Goal: Task Accomplishment & Management: Use online tool/utility

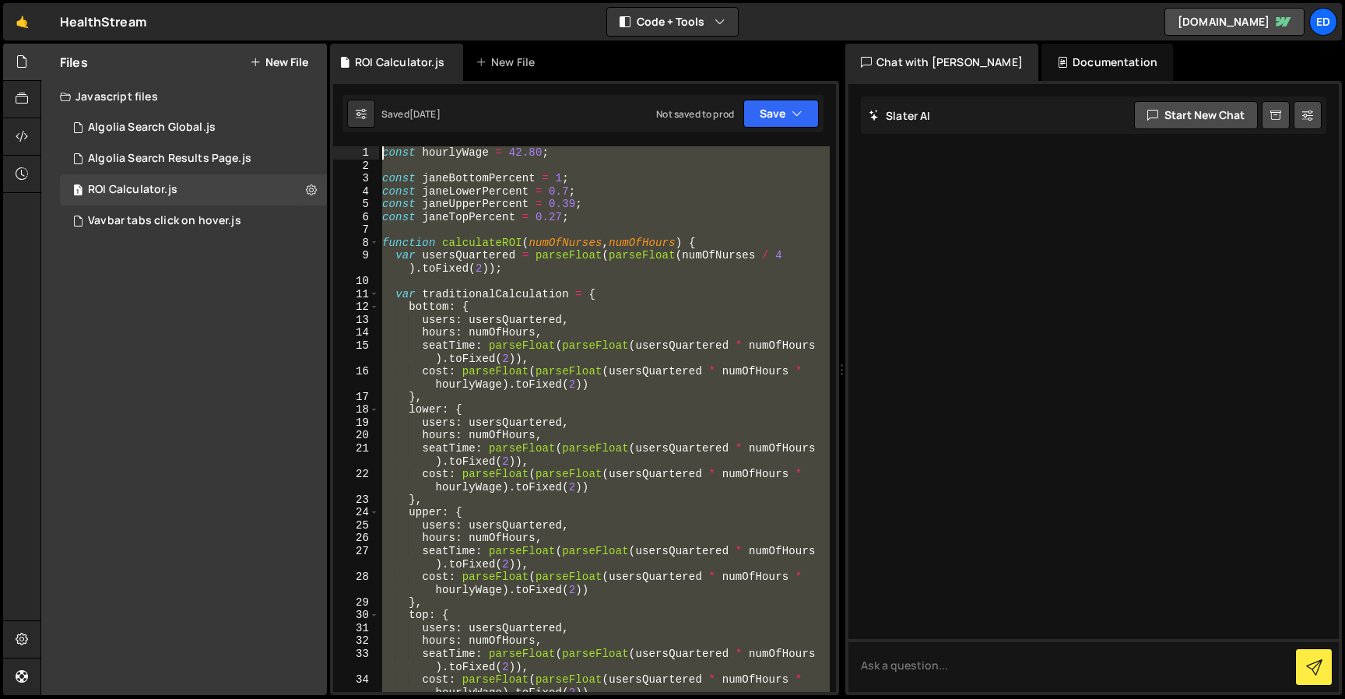
drag, startPoint x: 476, startPoint y: 444, endPoint x: 302, endPoint y: -95, distance: 565.8
click at [302, 0] on html "Projects [GEOGRAPHIC_DATA] Blog Ed Projects Your Teams Invite team member Accou…" at bounding box center [672, 349] width 1345 height 699
click at [142, 223] on div "Vavbar tabs click on hover.js" at bounding box center [164, 221] width 153 height 14
click at [587, 356] on div "const hourlyWage = 42.80 ; const janeBottomPercent = 1 ; const janeLowerPercent…" at bounding box center [604, 419] width 451 height 546
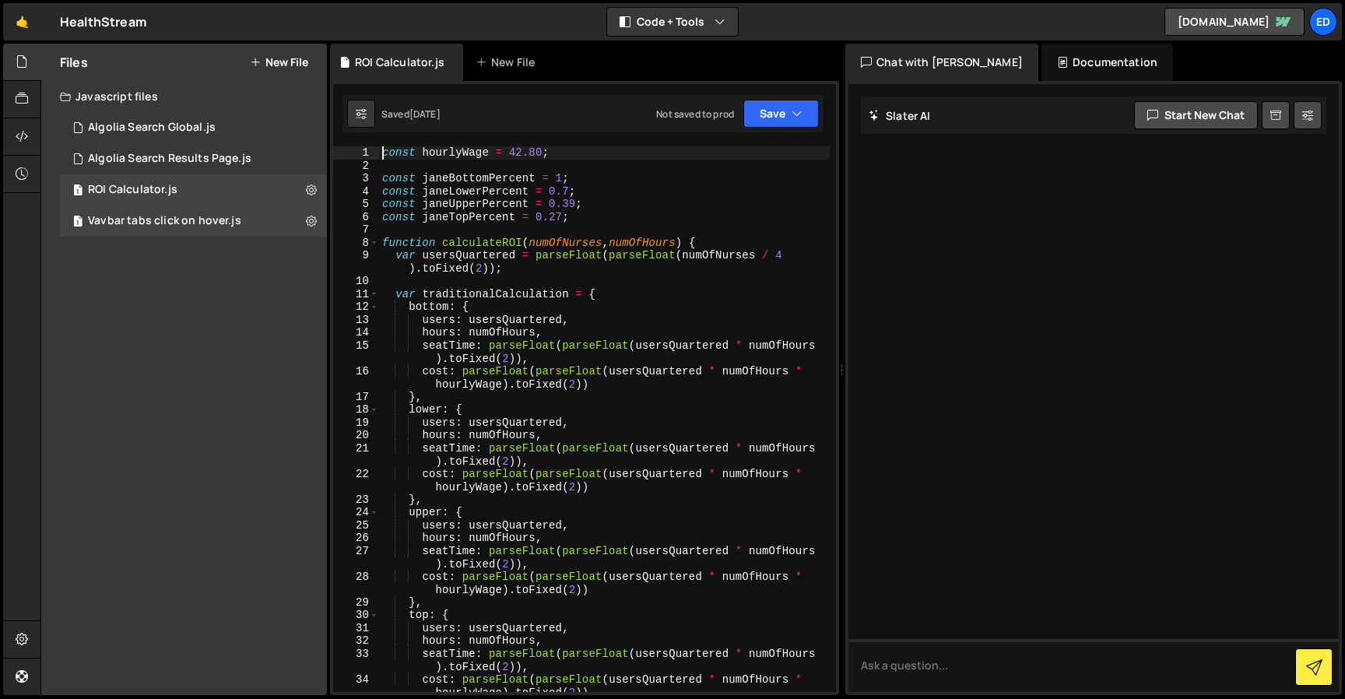
click at [384, 151] on div "const hourlyWage = 42.80 ; const janeBottomPercent = 1 ; const janeLowerPercent…" at bounding box center [604, 431] width 451 height 571
click at [310, 187] on icon at bounding box center [311, 189] width 11 height 15
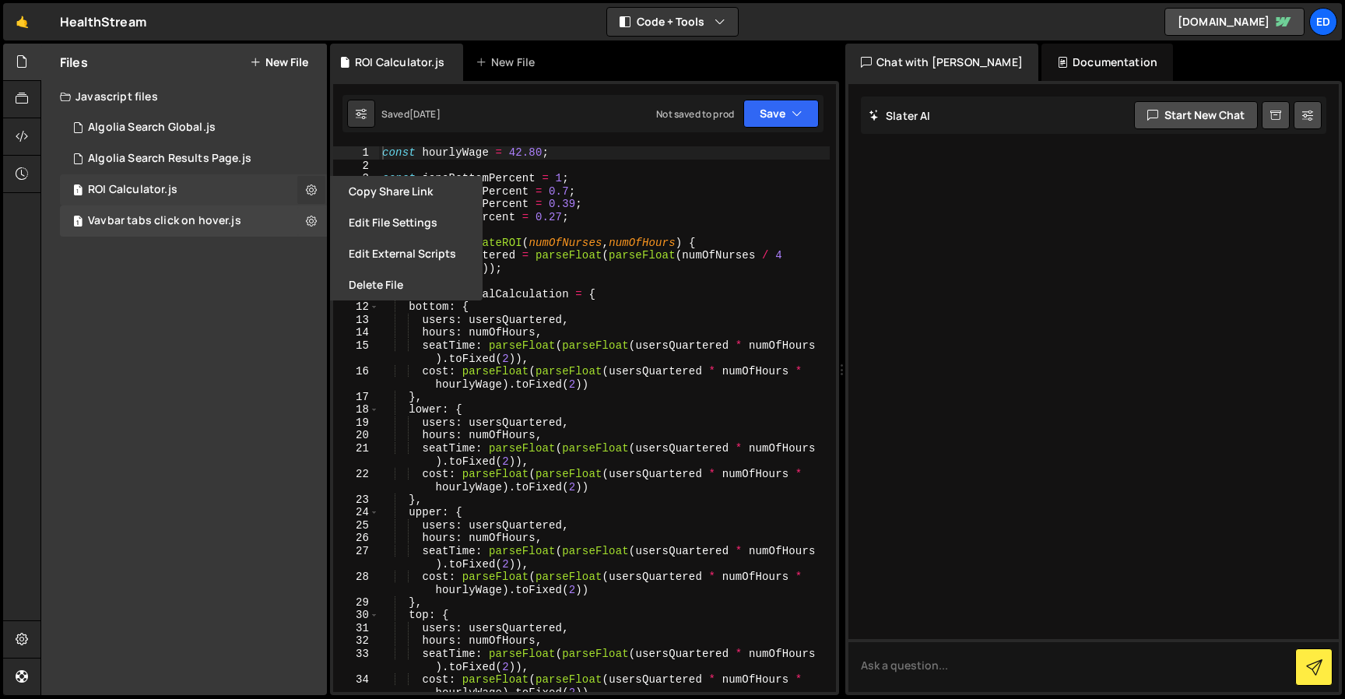
click at [310, 187] on icon at bounding box center [311, 189] width 11 height 15
click at [260, 187] on div "1 ROI Calculator.js 0" at bounding box center [193, 189] width 267 height 31
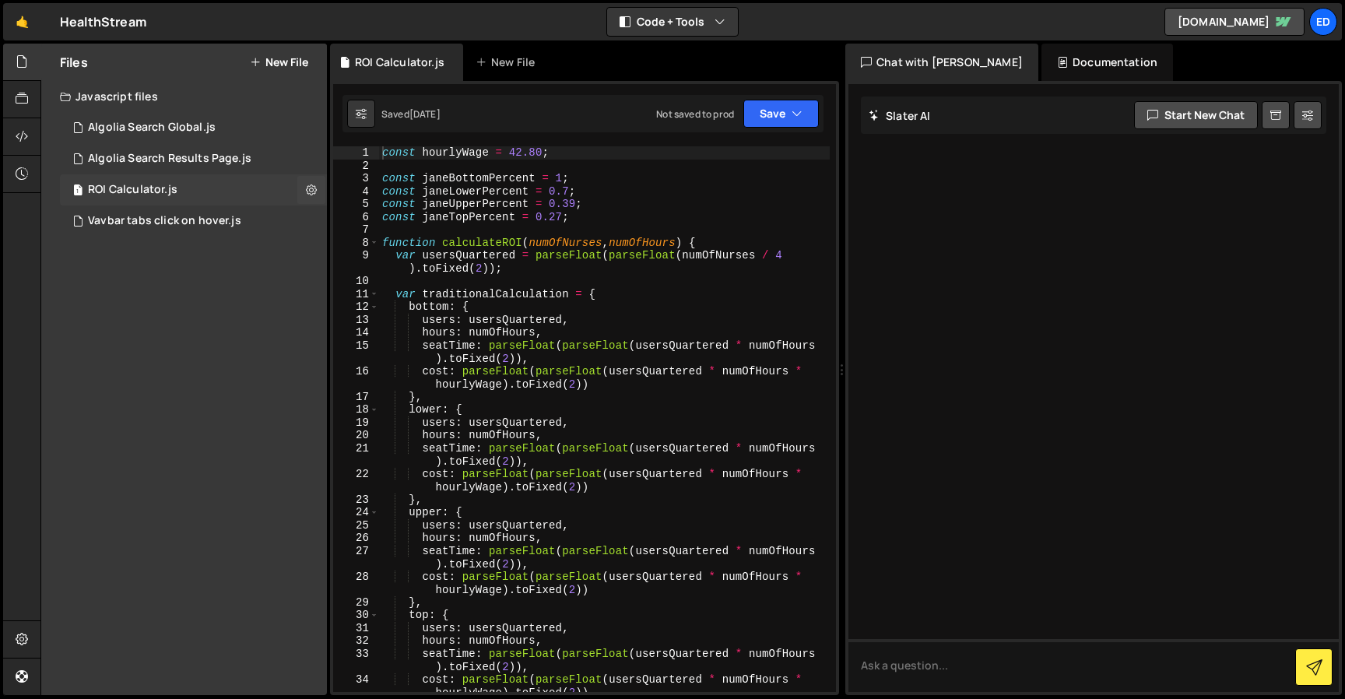
click at [75, 189] on span "1" at bounding box center [77, 191] width 9 height 12
click at [307, 186] on icon at bounding box center [311, 189] width 11 height 15
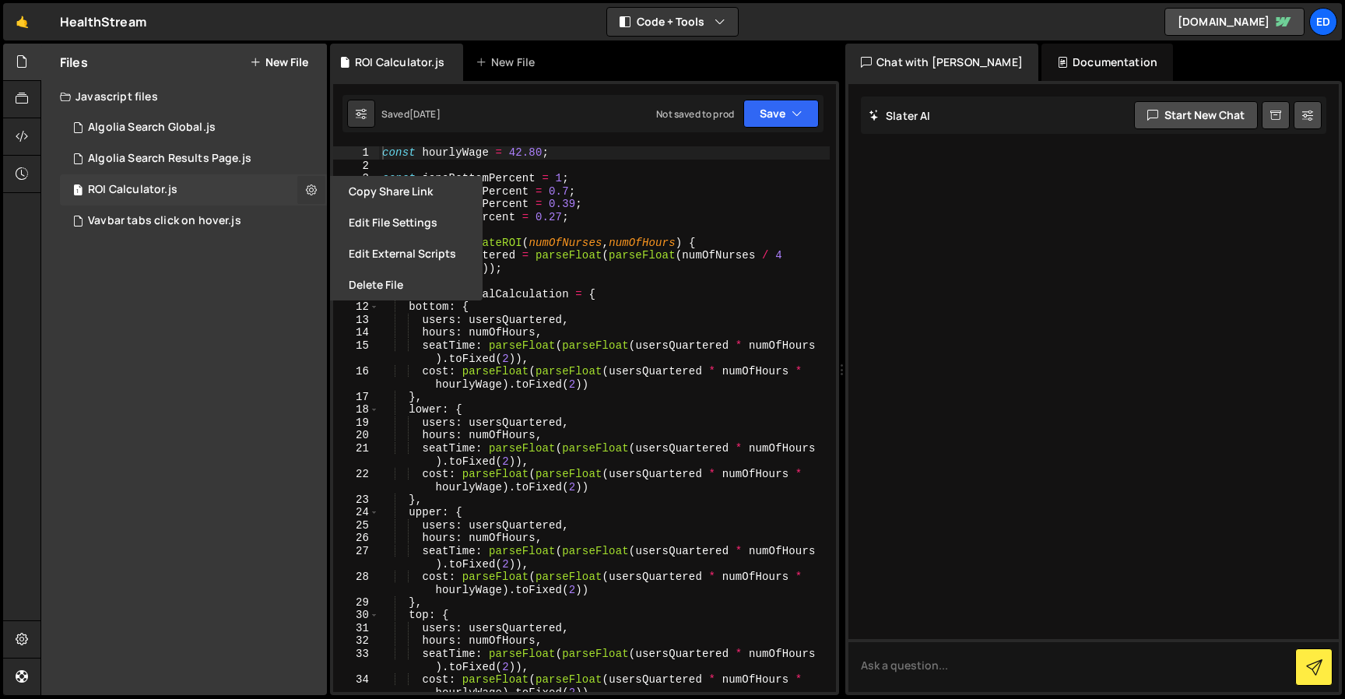
click at [307, 186] on icon at bounding box center [311, 189] width 11 height 15
click at [258, 188] on div "1 ROI Calculator.js 0" at bounding box center [193, 189] width 267 height 31
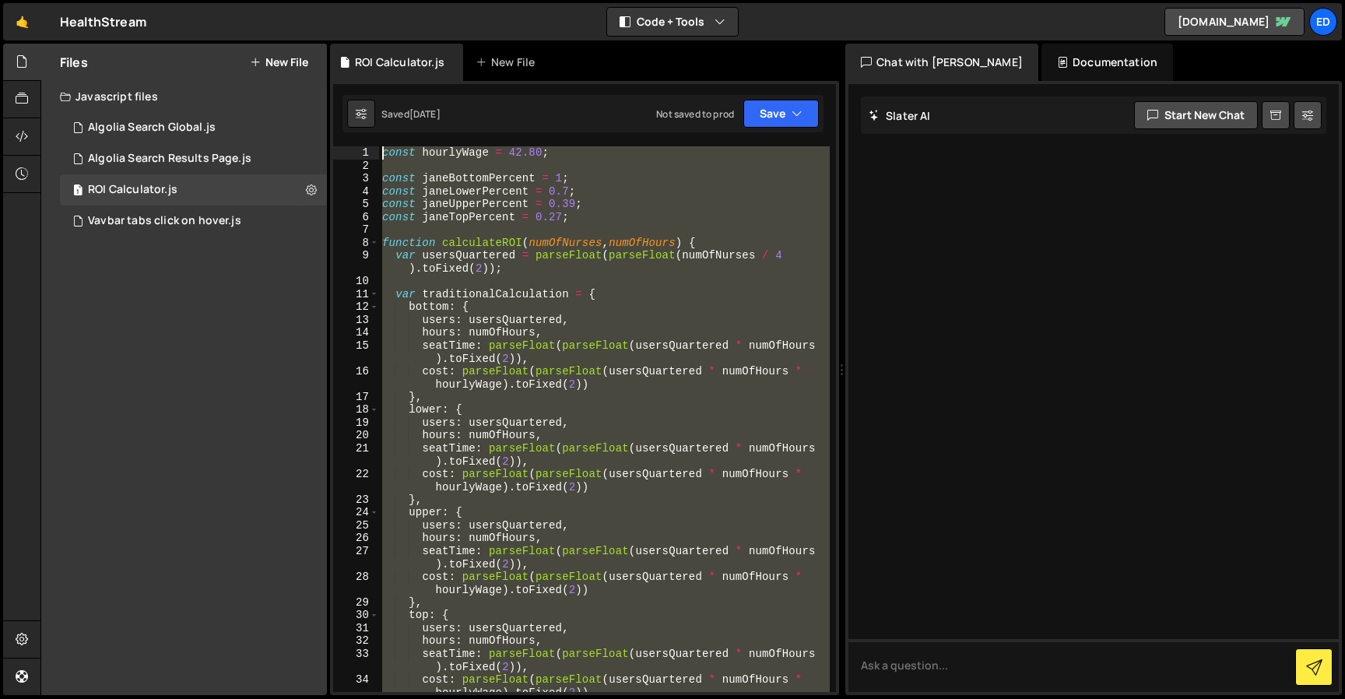
drag, startPoint x: 404, startPoint y: 412, endPoint x: 339, endPoint y: 41, distance: 376.2
click at [339, 42] on div "Hold on a sec... Are you certain you wish to leave this page? Any changes you'v…" at bounding box center [672, 349] width 1345 height 699
type textarea "const hourlyWage = 42.80;"
click at [198, 223] on div "Vavbar tabs click on hover.js" at bounding box center [164, 221] width 153 height 14
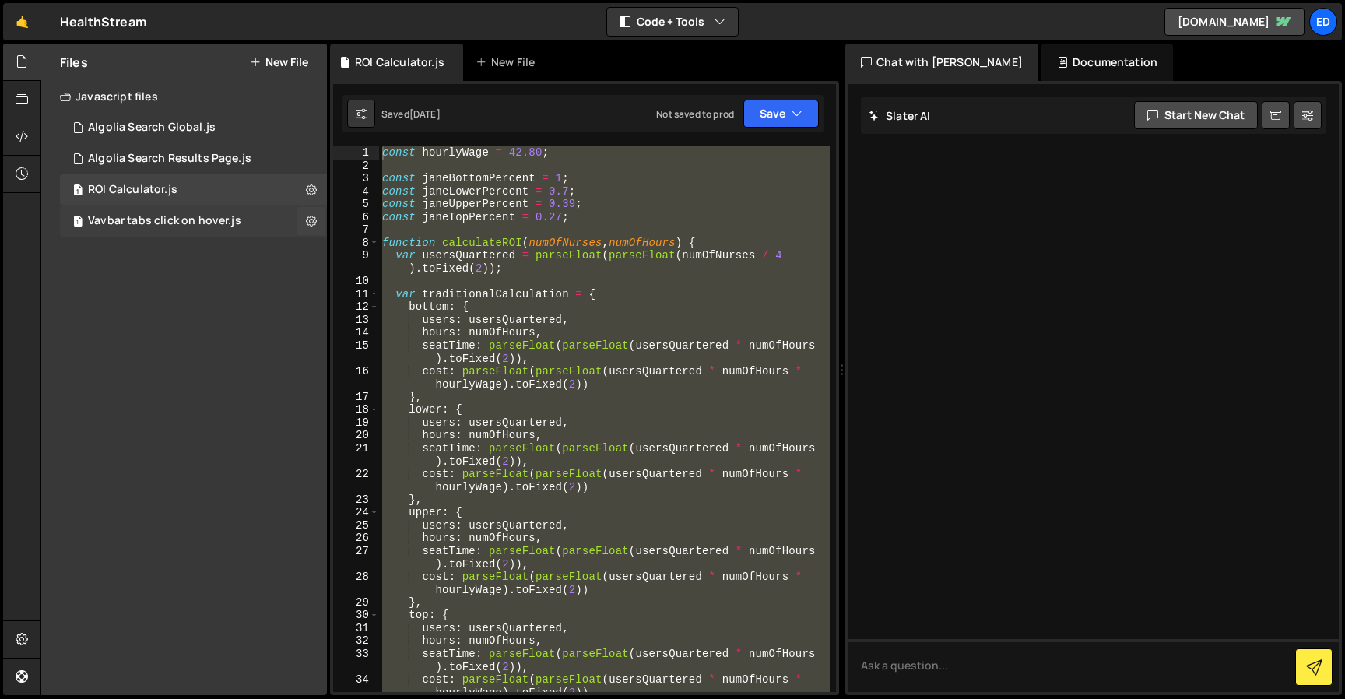
click at [85, 222] on div "1 Vavbar tabs click on hover.js 0" at bounding box center [193, 220] width 267 height 31
click at [67, 191] on div "1 ROI Calculator.js 0" at bounding box center [193, 189] width 267 height 31
click at [108, 153] on div "Algolia Search Results Page.js" at bounding box center [169, 159] width 163 height 14
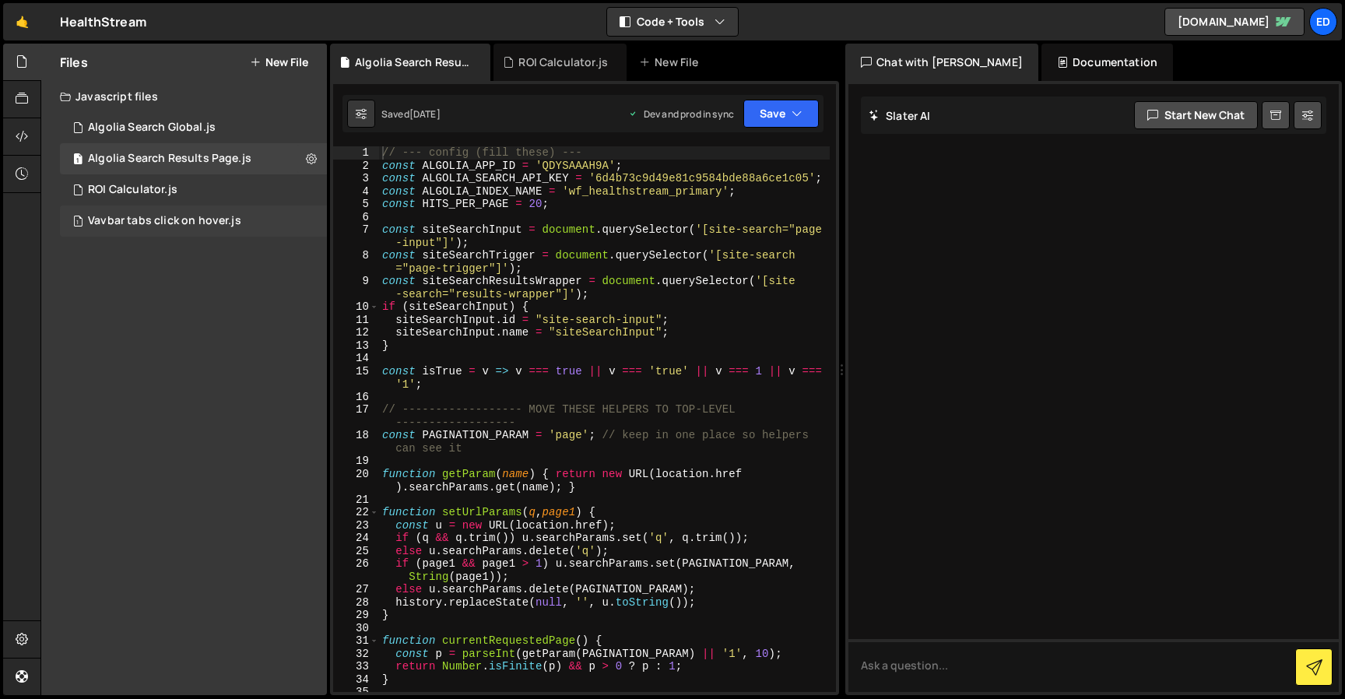
click at [107, 219] on div "Vavbar tabs click on hover.js" at bounding box center [164, 221] width 153 height 14
click at [72, 163] on icon at bounding box center [77, 159] width 11 height 12
click at [102, 183] on div "ROI Calculator.js" at bounding box center [133, 190] width 90 height 14
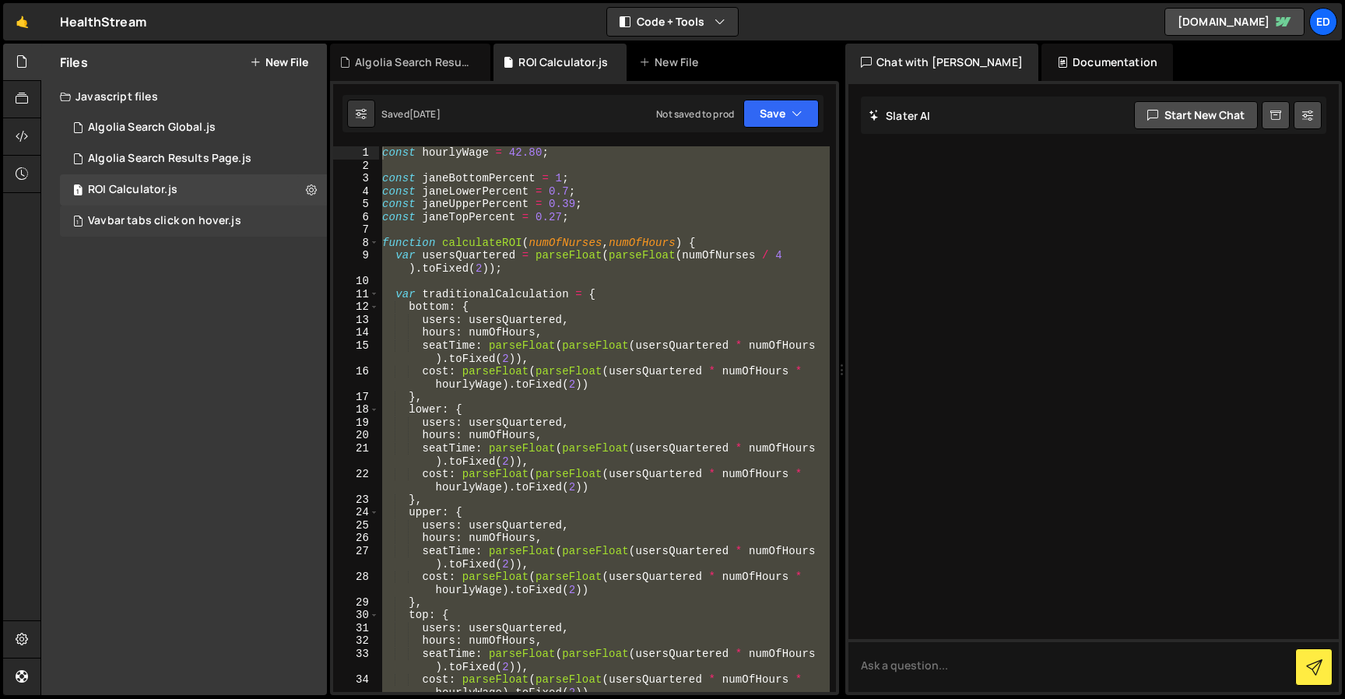
click at [127, 222] on div "Vavbar tabs click on hover.js" at bounding box center [164, 221] width 153 height 14
